Goal: Information Seeking & Learning: Learn about a topic

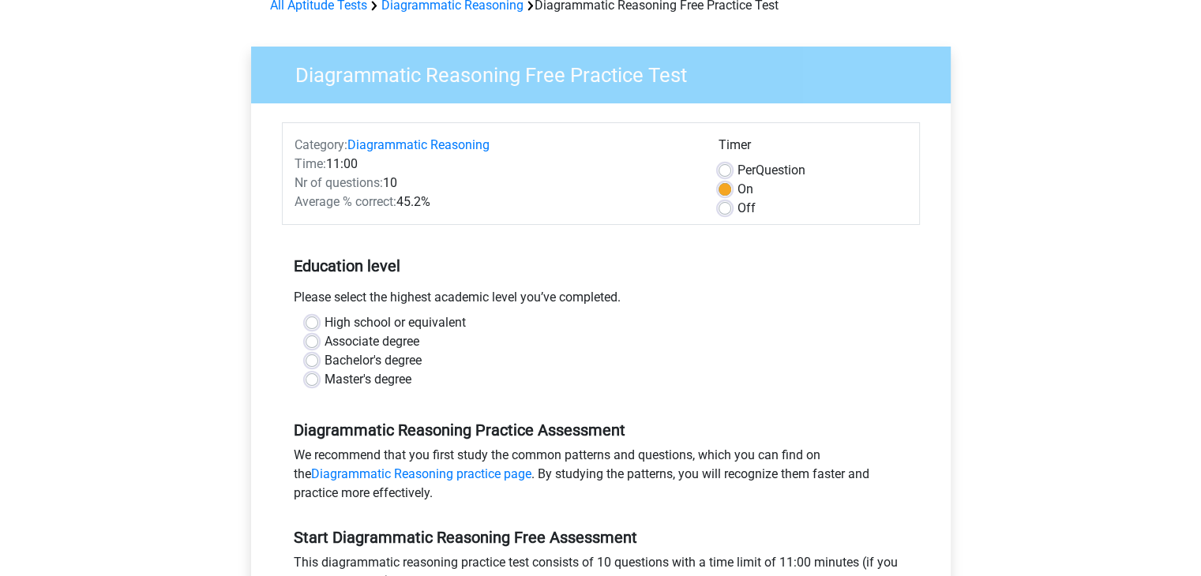
scroll to position [79, 0]
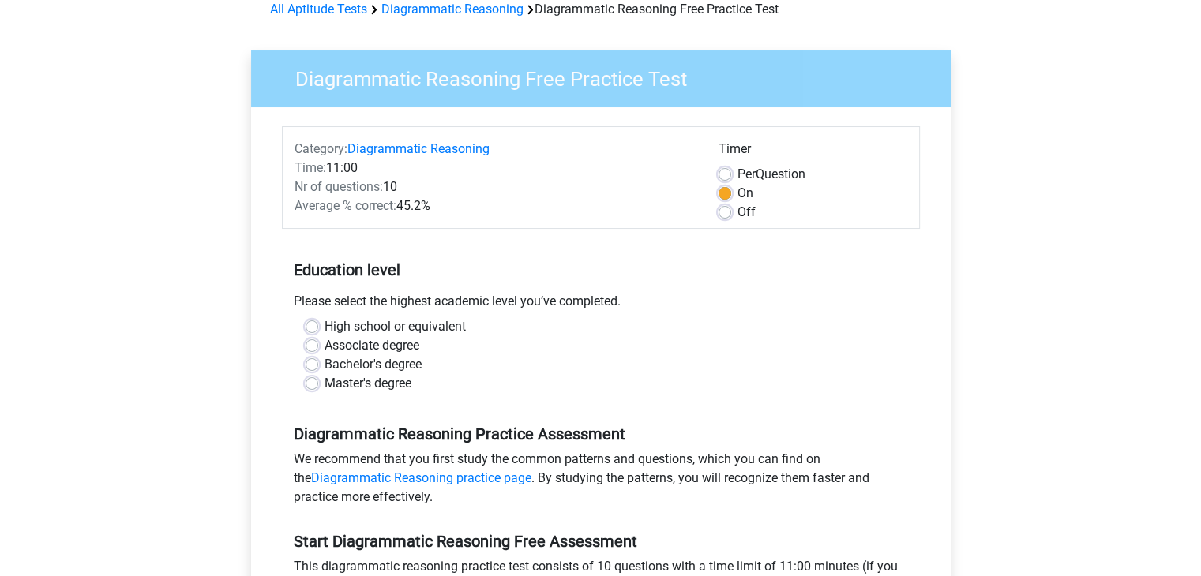
click at [324, 386] on label "Master's degree" at bounding box center [367, 383] width 87 height 19
click at [306, 386] on input "Master's degree" at bounding box center [312, 382] width 13 height 16
radio input "true"
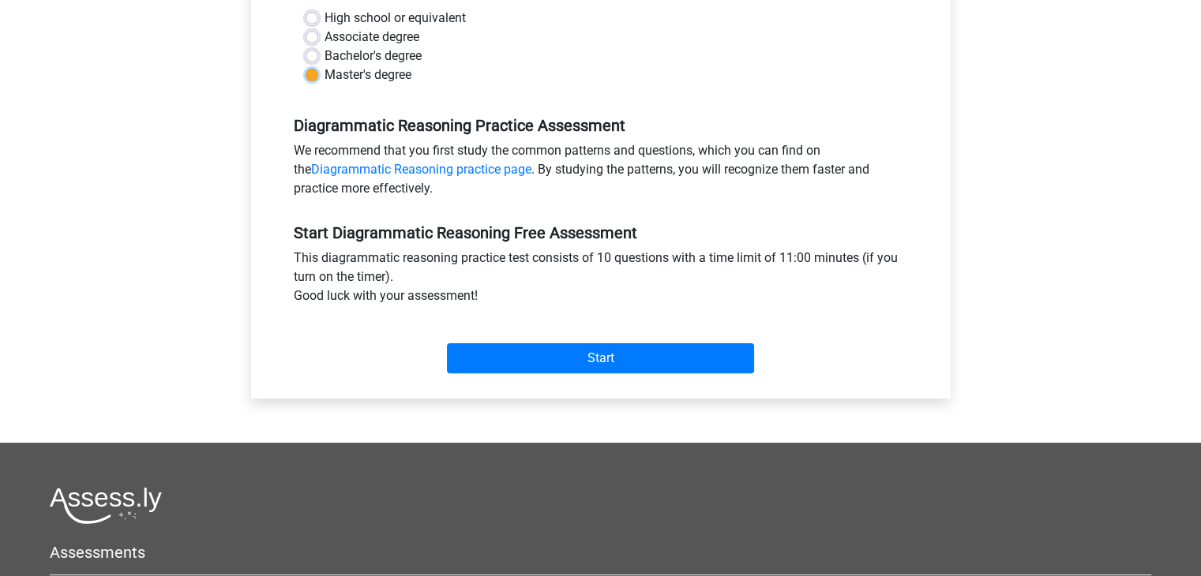
scroll to position [395, 0]
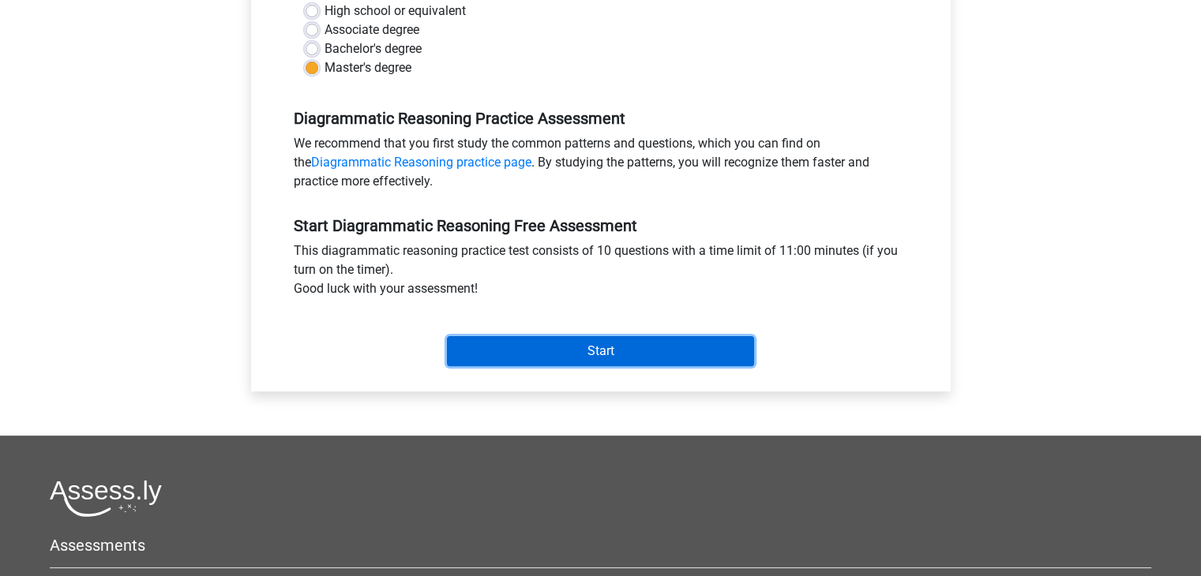
click at [572, 356] on input "Start" at bounding box center [600, 351] width 307 height 30
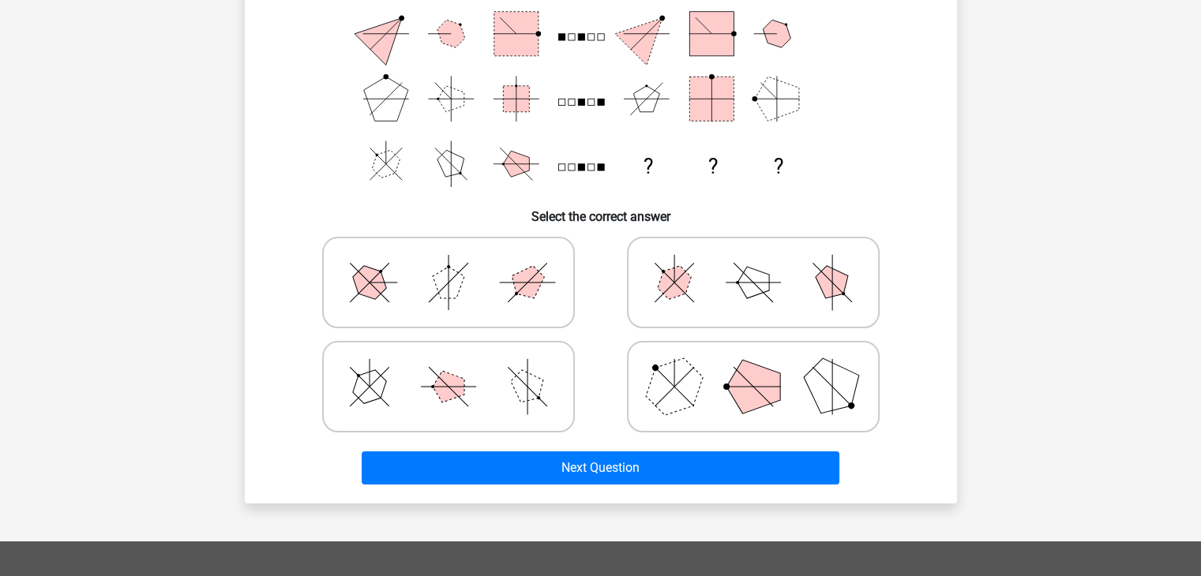
scroll to position [237, 0]
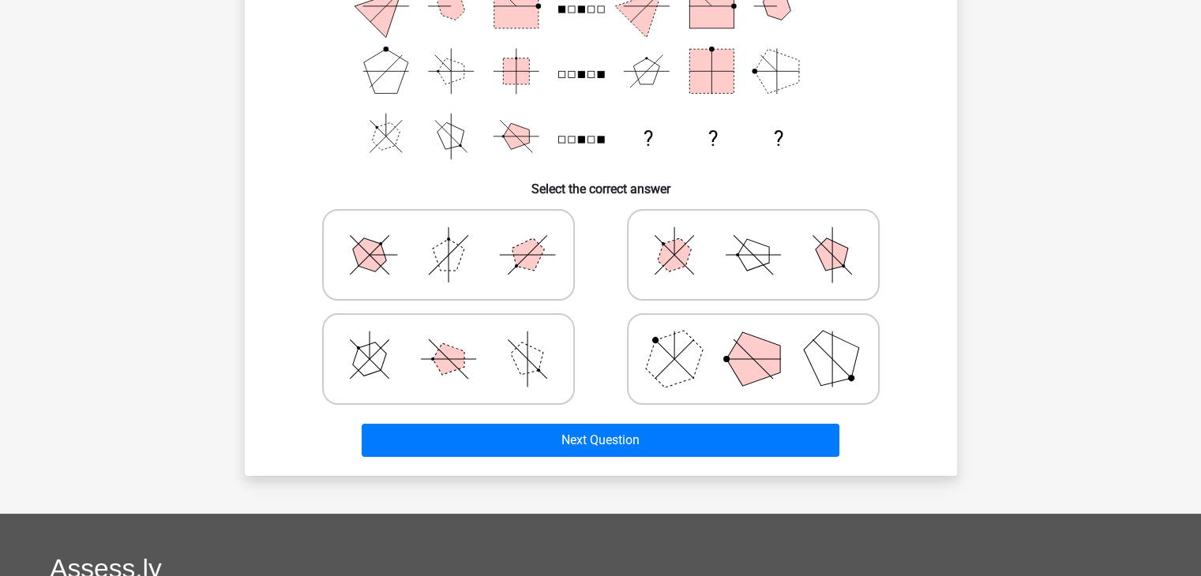
click at [771, 367] on polygon at bounding box center [753, 359] width 54 height 54
click at [763, 339] on input "radio" at bounding box center [758, 334] width 10 height 10
radio input "true"
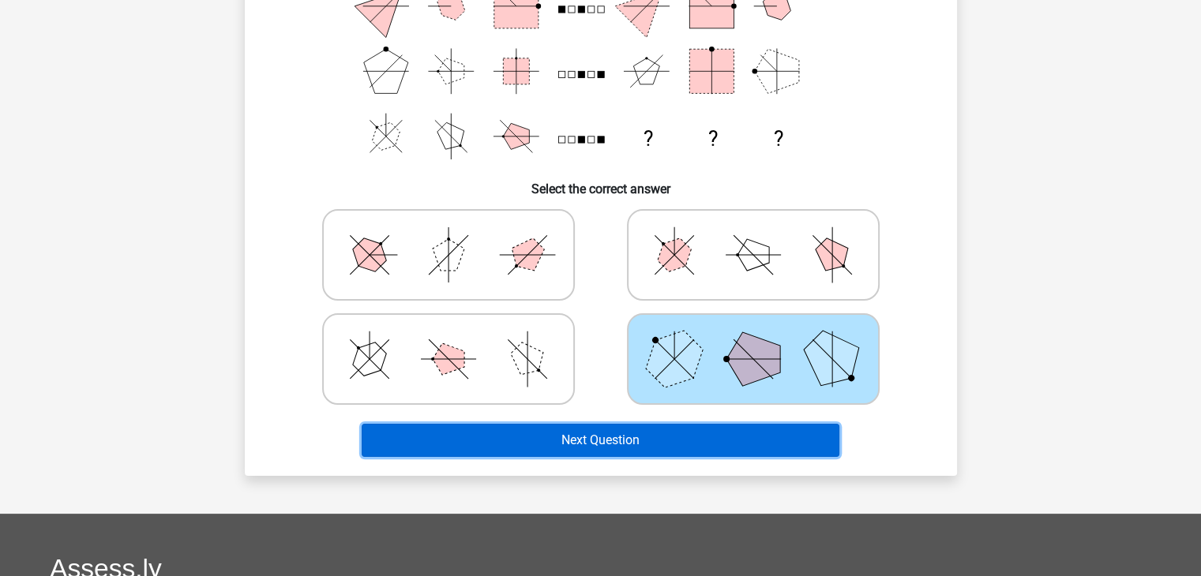
click at [673, 437] on button "Next Question" at bounding box center [601, 440] width 478 height 33
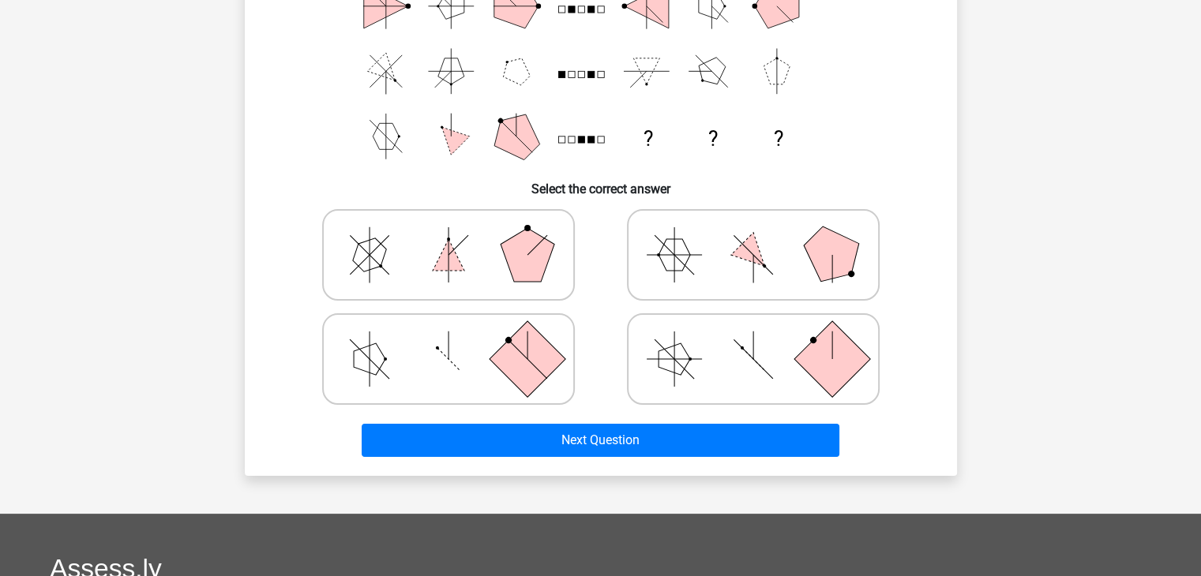
click at [786, 258] on icon at bounding box center [753, 255] width 237 height 79
click at [763, 235] on input "radio" at bounding box center [758, 230] width 10 height 10
radio input "true"
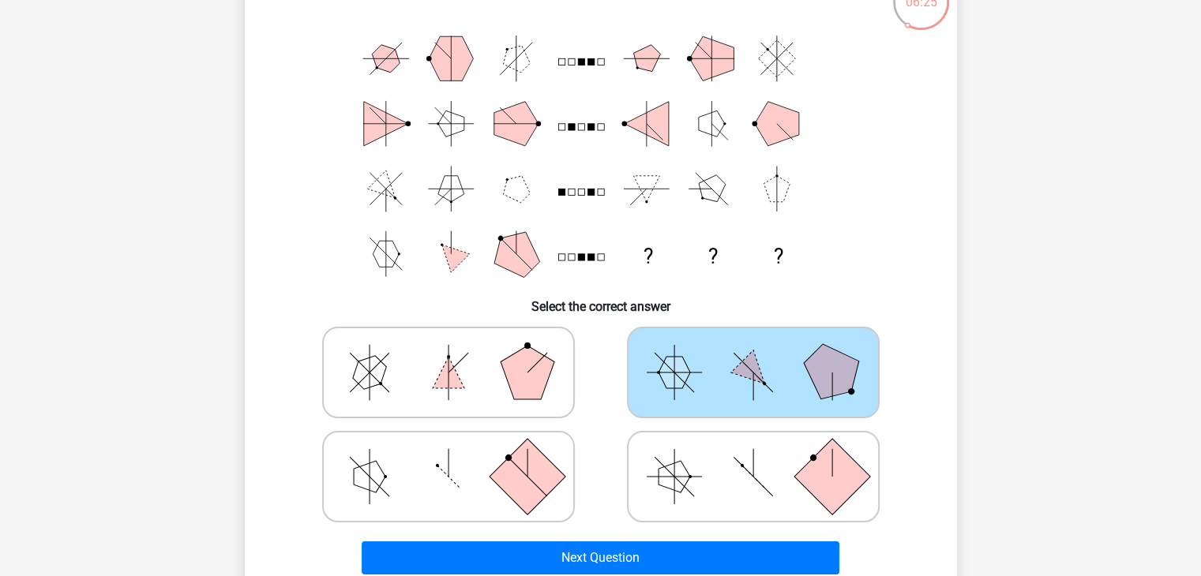
scroll to position [158, 0]
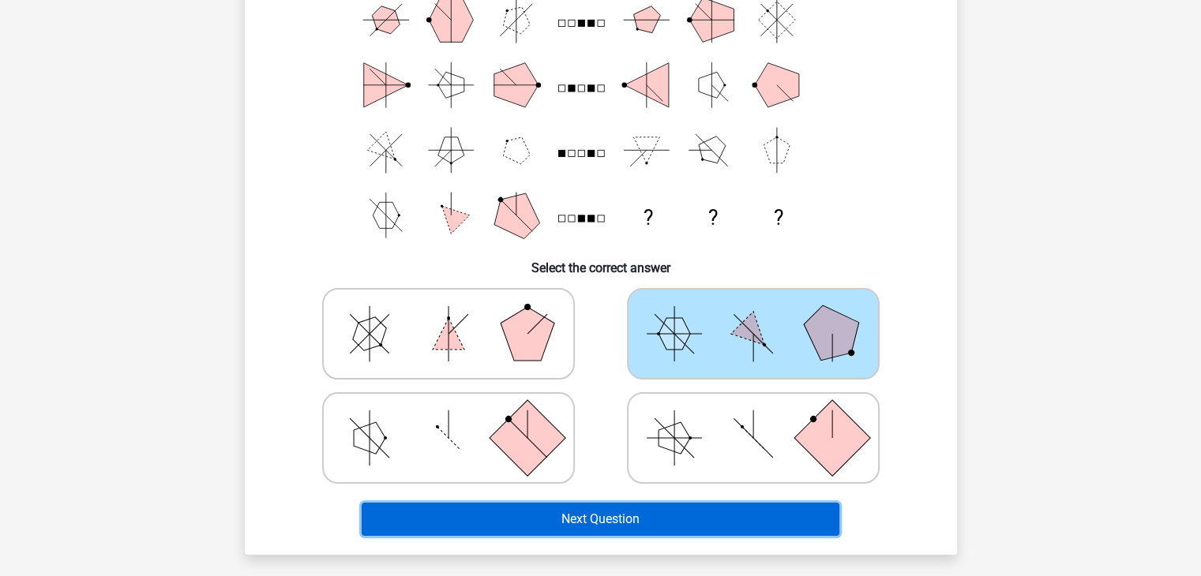
click at [739, 505] on button "Next Question" at bounding box center [601, 519] width 478 height 33
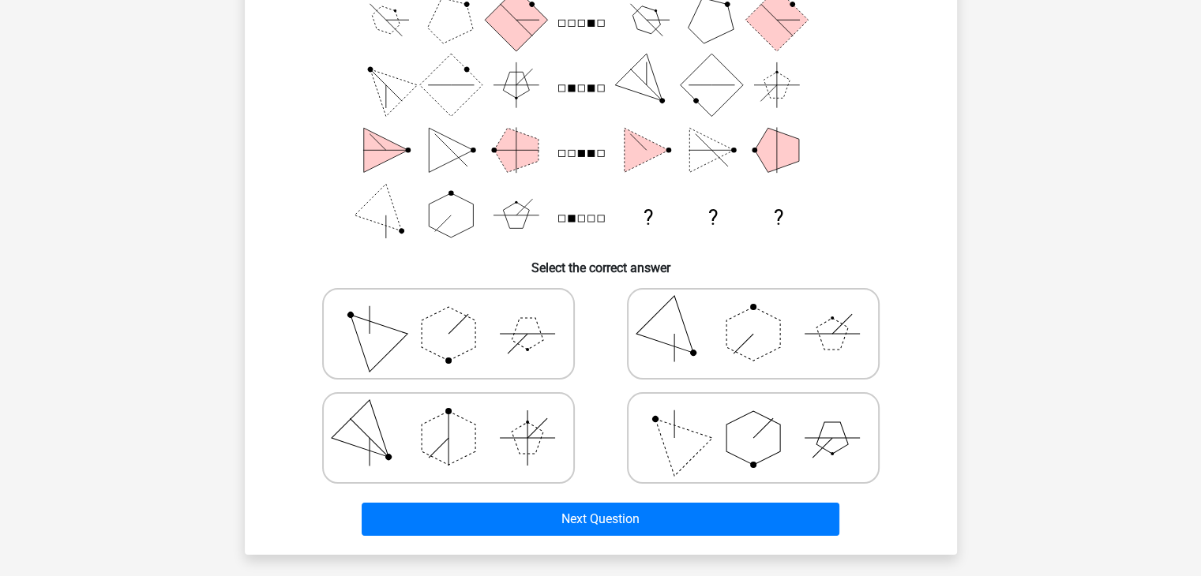
click at [779, 439] on polygon at bounding box center [753, 438] width 54 height 54
click at [763, 418] on input "radio" at bounding box center [758, 413] width 10 height 10
radio input "true"
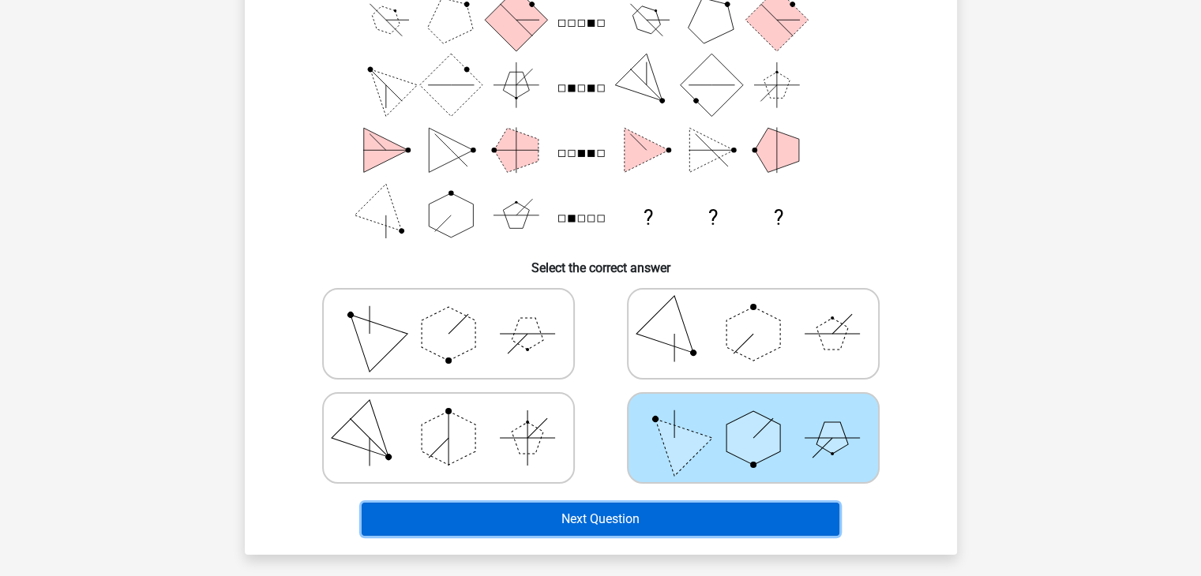
click at [715, 527] on button "Next Question" at bounding box center [601, 519] width 478 height 33
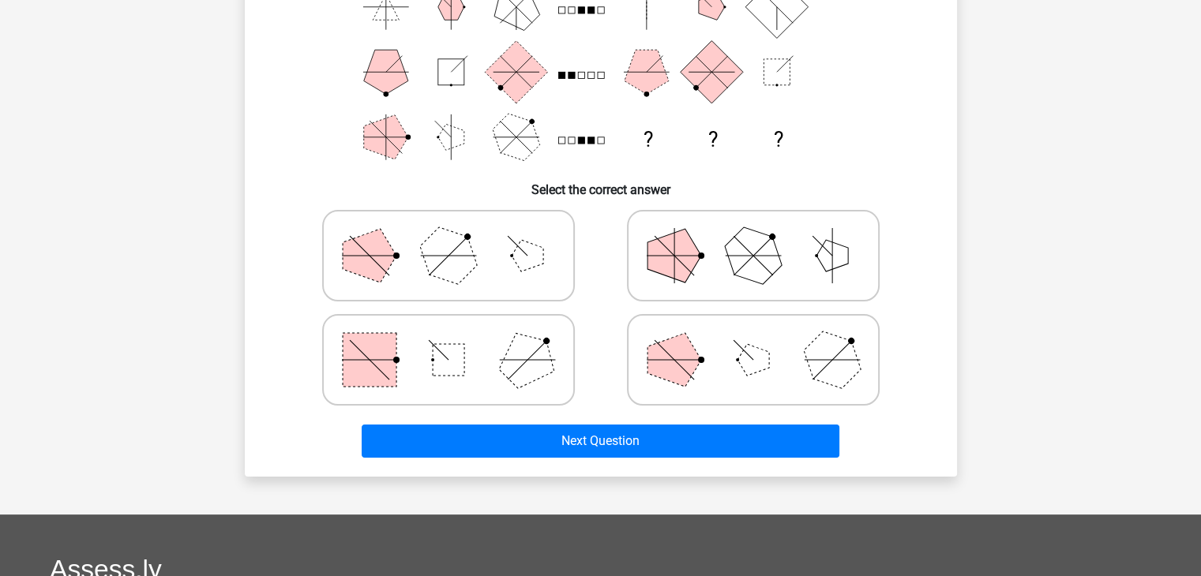
scroll to position [237, 0]
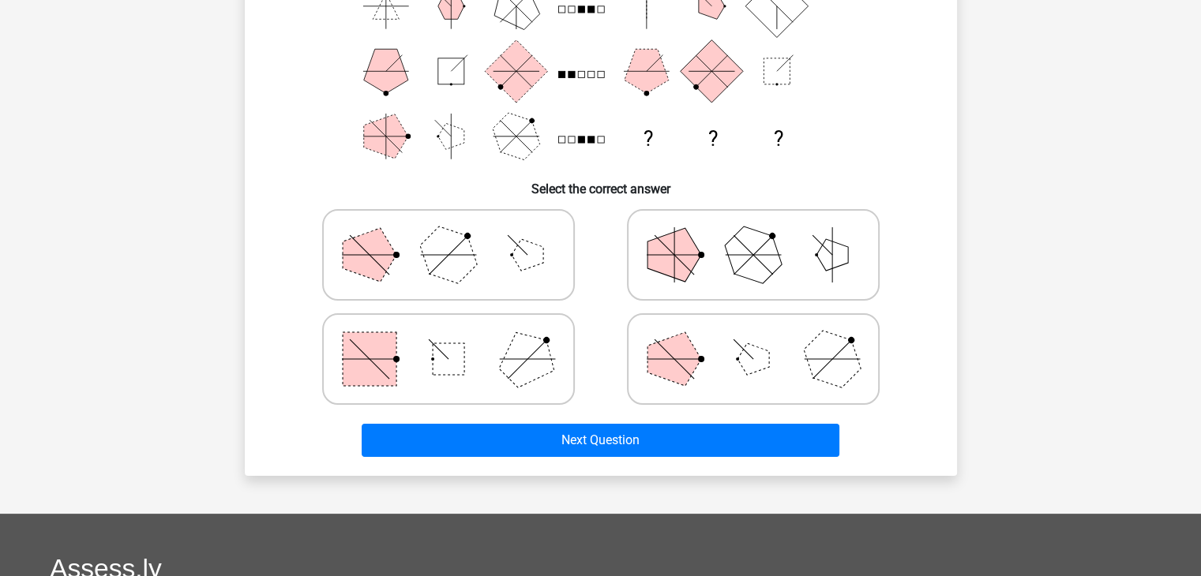
click at [761, 264] on line at bounding box center [752, 255] width 39 height 39
click at [761, 235] on input "radio" at bounding box center [758, 230] width 10 height 10
radio input "true"
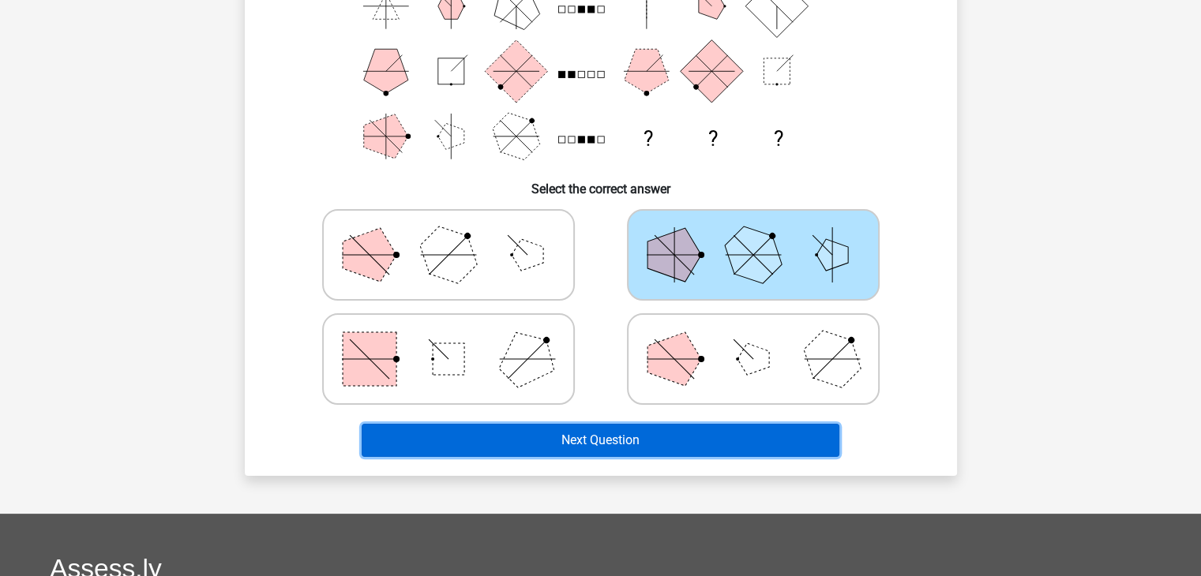
click at [682, 446] on button "Next Question" at bounding box center [601, 440] width 478 height 33
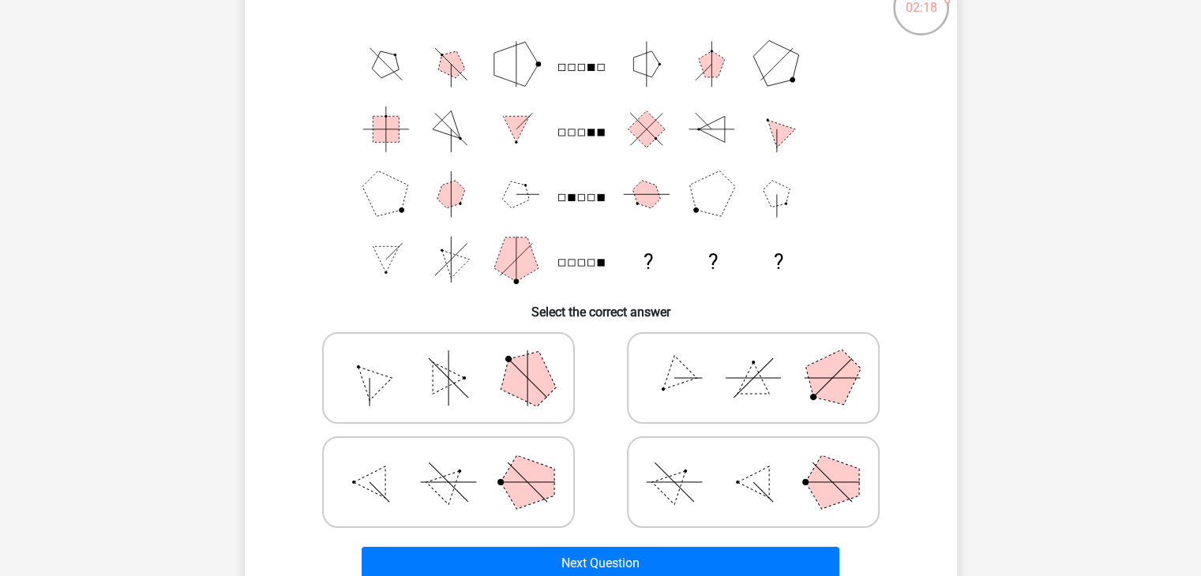
scroll to position [152, 0]
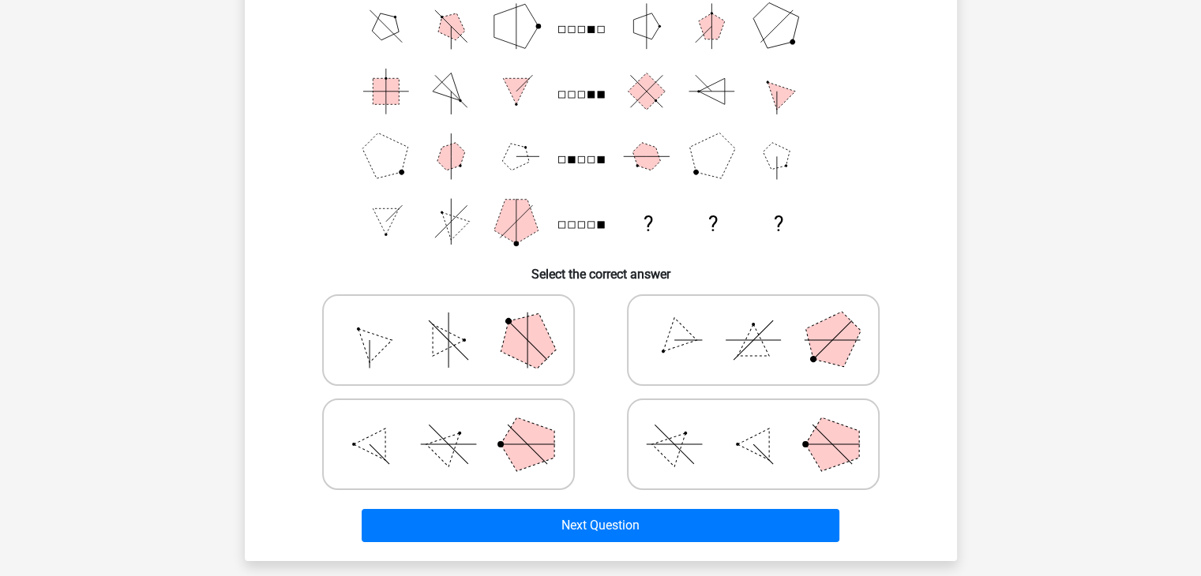
click at [756, 347] on polygon at bounding box center [753, 340] width 32 height 32
click at [756, 321] on input "radio" at bounding box center [758, 315] width 10 height 10
radio input "true"
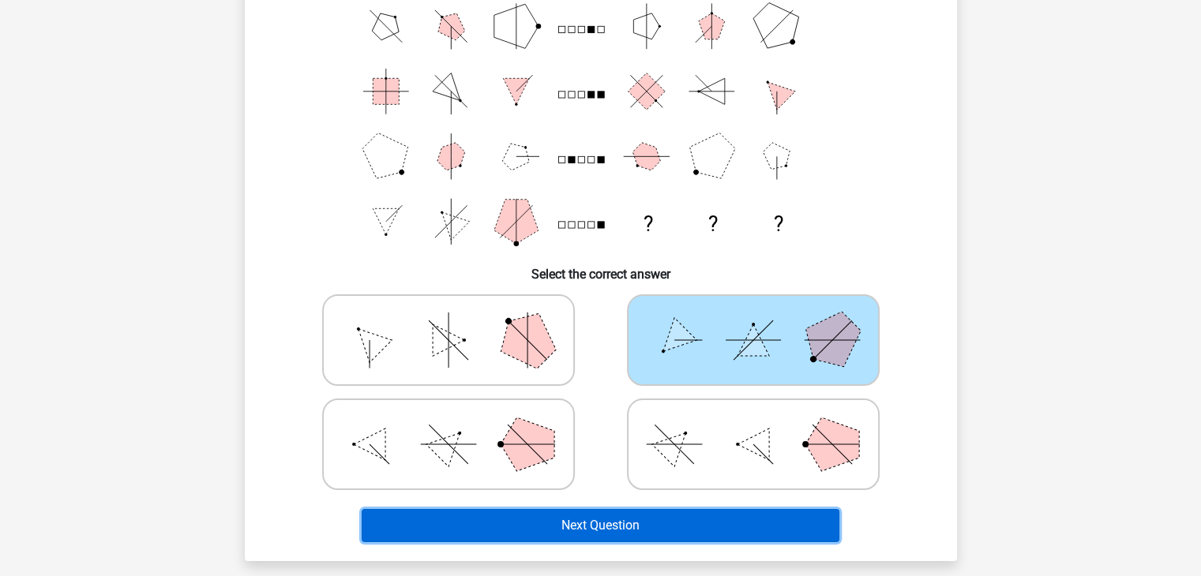
click at [634, 523] on button "Next Question" at bounding box center [601, 525] width 478 height 33
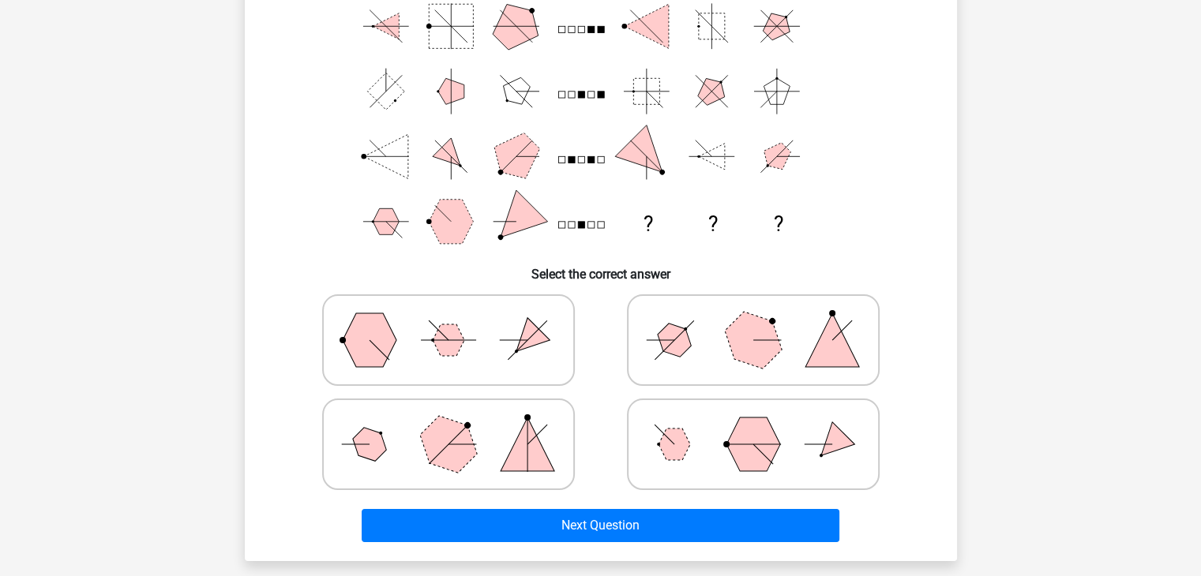
click at [778, 347] on polygon at bounding box center [753, 340] width 76 height 76
click at [763, 321] on input "radio" at bounding box center [758, 315] width 10 height 10
radio input "true"
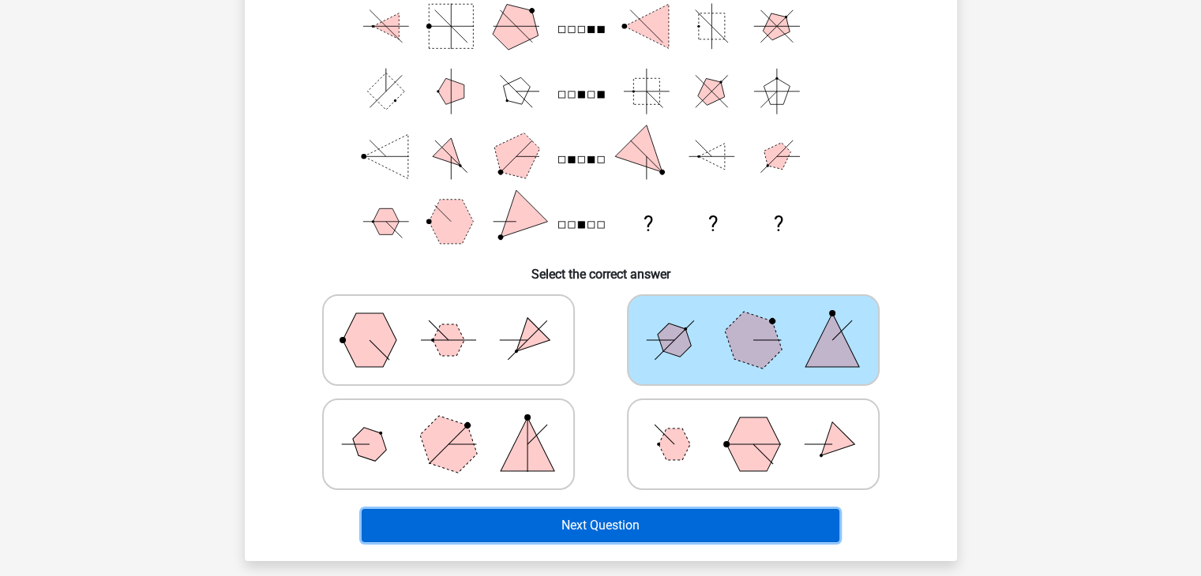
click at [673, 523] on button "Next Question" at bounding box center [601, 525] width 478 height 33
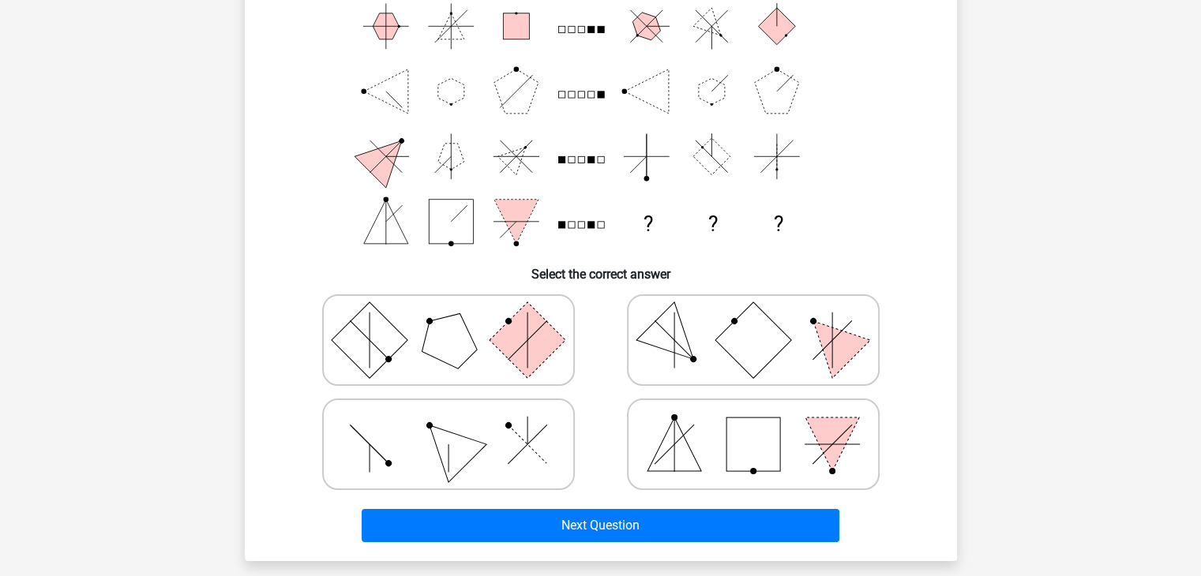
click at [417, 423] on icon at bounding box center [448, 444] width 237 height 79
click at [448, 423] on input "radio" at bounding box center [453, 419] width 10 height 10
radio input "true"
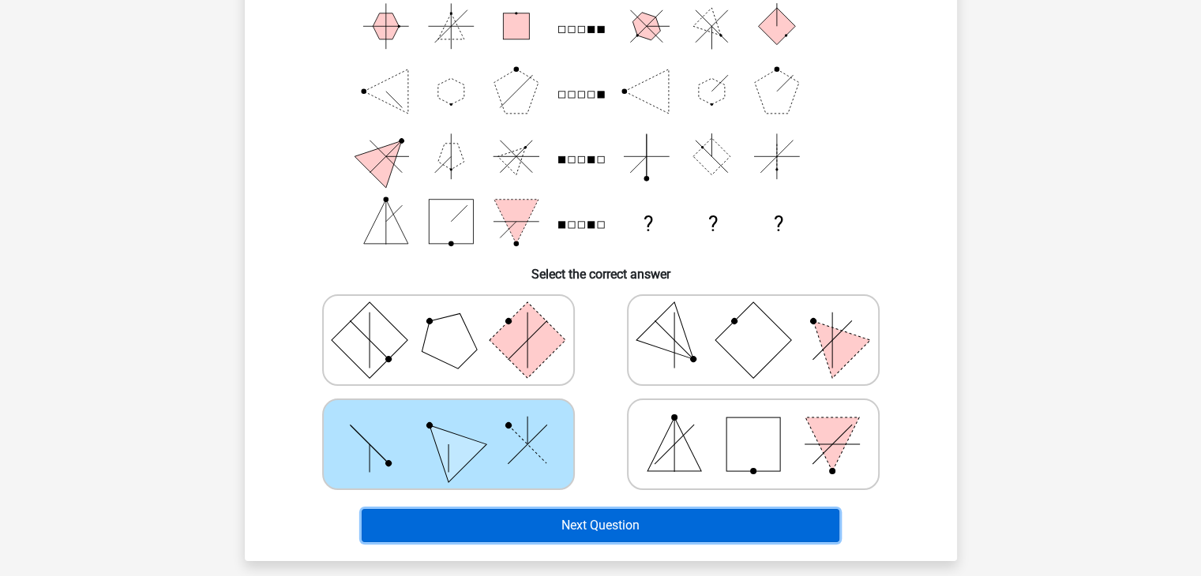
click at [474, 512] on button "Next Question" at bounding box center [601, 525] width 478 height 33
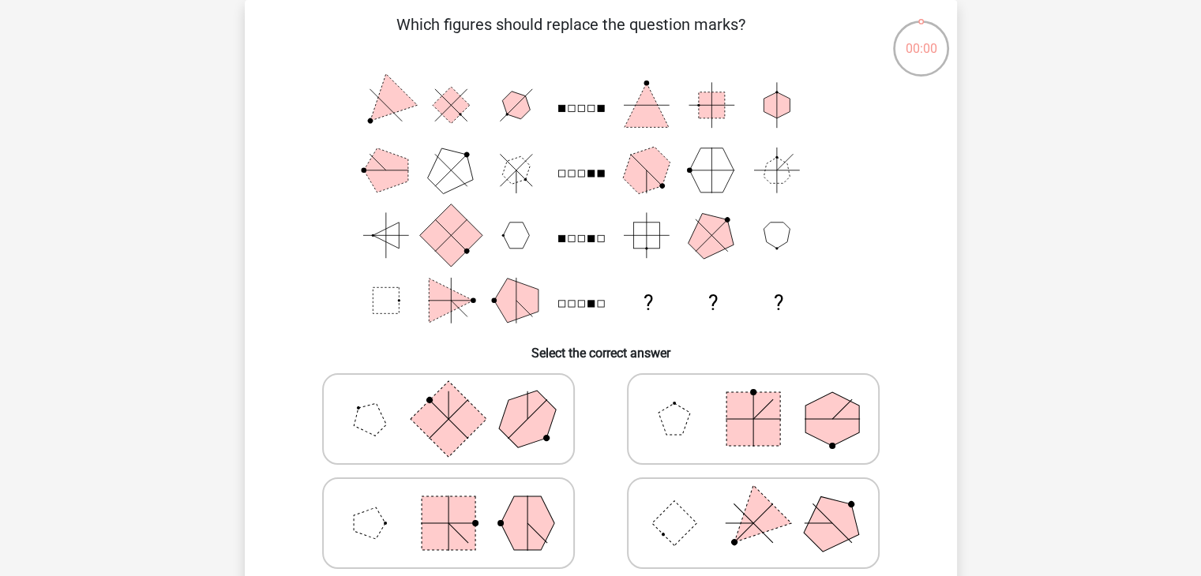
scroll to position [77, 0]
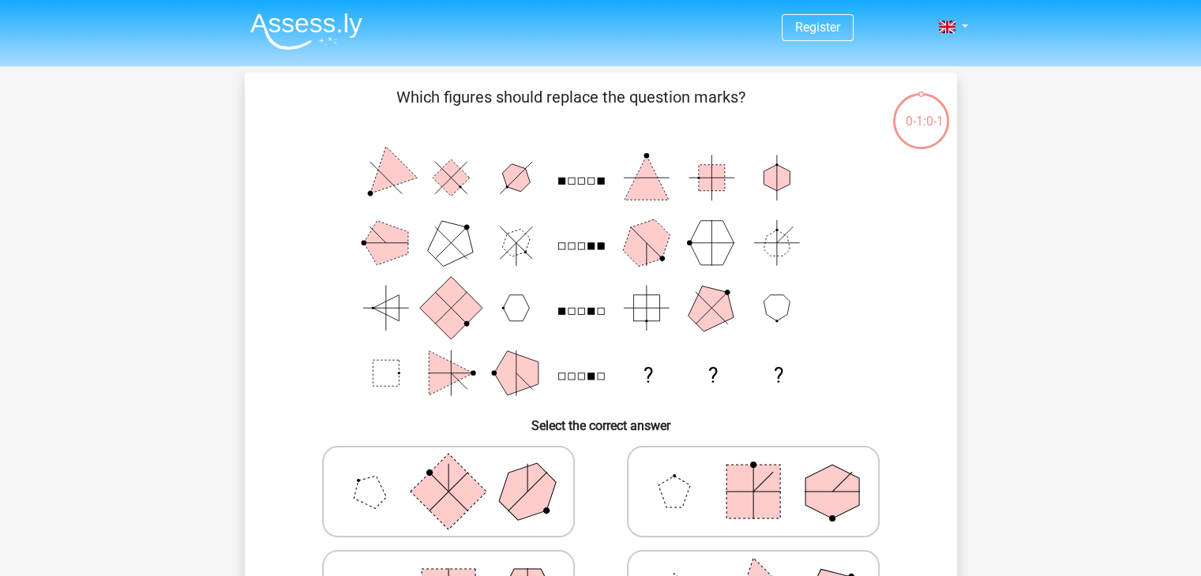
scroll to position [1, 0]
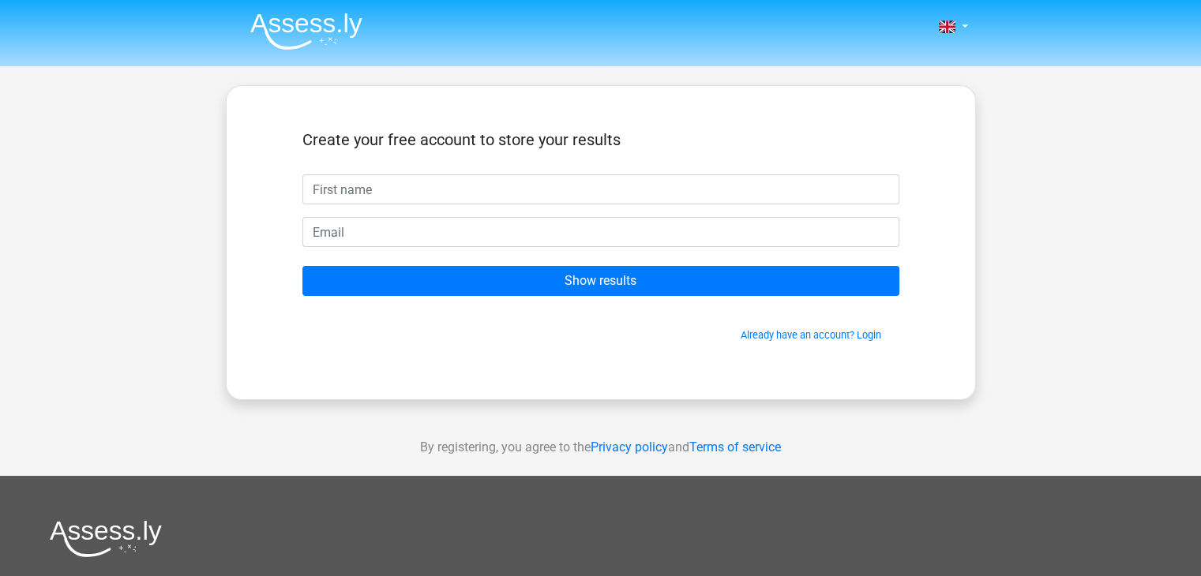
click at [561, 193] on input "text" at bounding box center [600, 189] width 597 height 30
type input "Raghu"
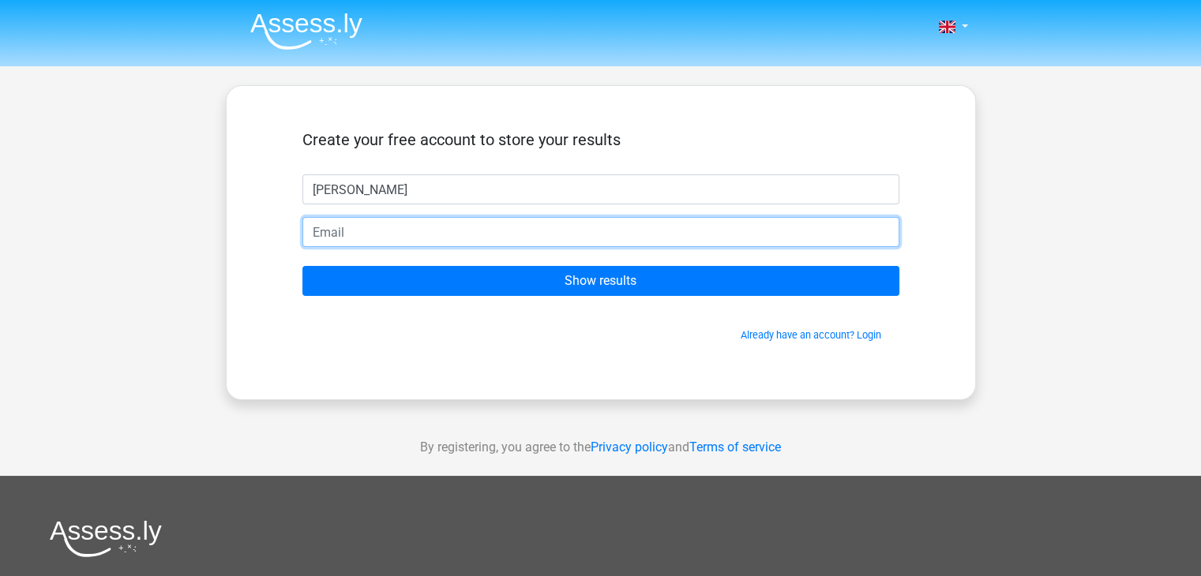
click at [444, 233] on input "email" at bounding box center [600, 232] width 597 height 30
type input "[EMAIL_ADDRESS][DOMAIN_NAME]"
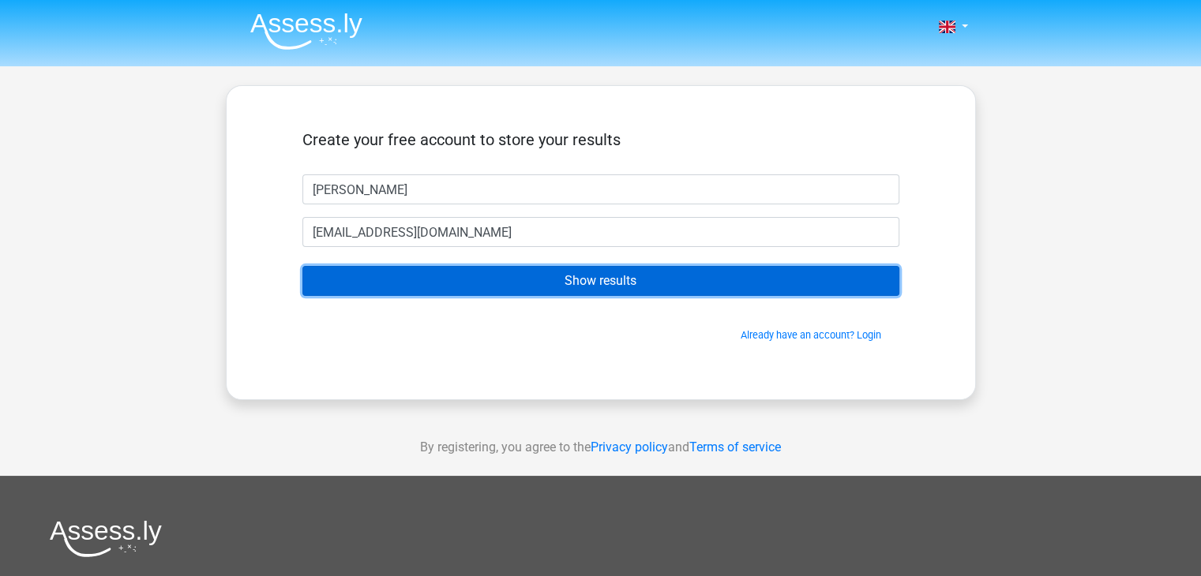
drag, startPoint x: 444, startPoint y: 283, endPoint x: 449, endPoint y: 257, distance: 27.3
click at [445, 283] on input "Show results" at bounding box center [600, 281] width 597 height 30
